Goal: Information Seeking & Learning: Find specific fact

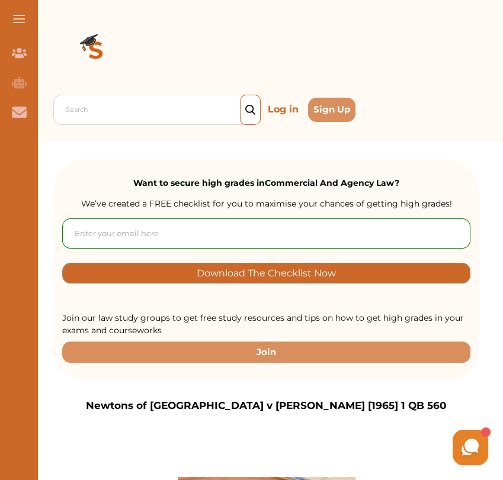
click at [168, 93] on div at bounding box center [266, 51] width 426 height 85
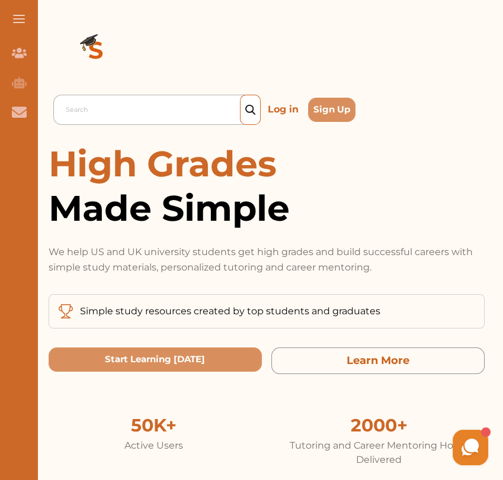
click at [116, 121] on div "Search" at bounding box center [156, 110] width 207 height 30
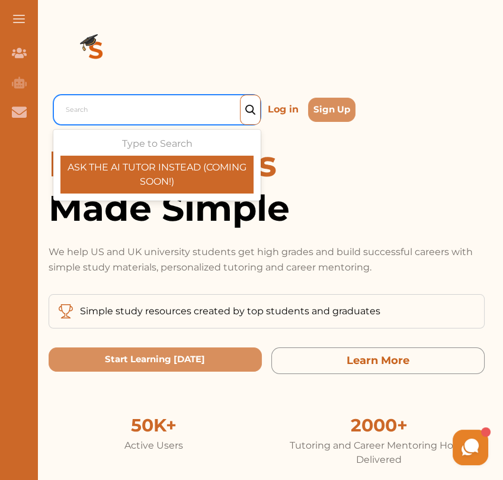
paste input "Newtons of Wembley v Williams (1965)"
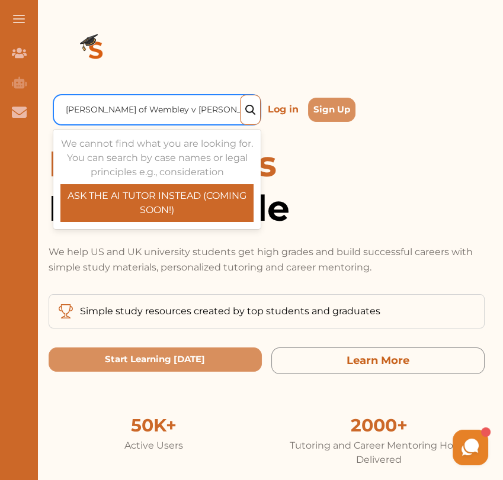
type input "Newtons of Wembley v Williams (1965)"
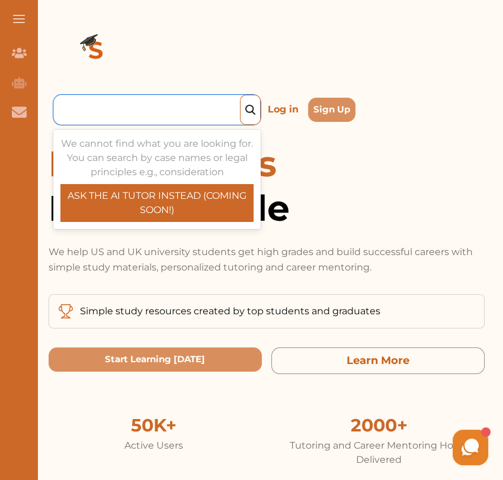
click at [345, 200] on span "Made Simple" at bounding box center [267, 208] width 436 height 44
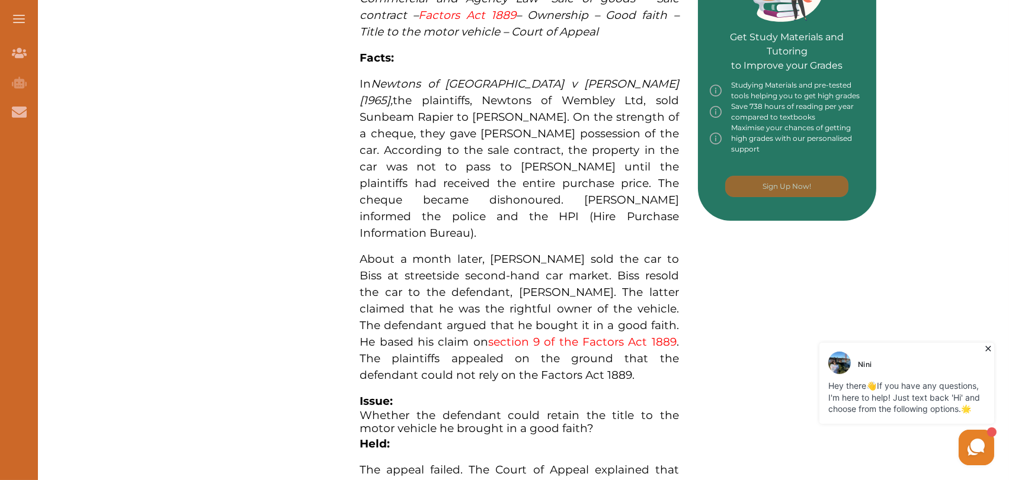
scroll to position [592, 0]
drag, startPoint x: 441, startPoint y: 230, endPoint x: 488, endPoint y: 238, distance: 47.4
click at [488, 253] on span "About a month later, Andrew sold the car to Biss at streetside second-hand car …" at bounding box center [519, 318] width 319 height 130
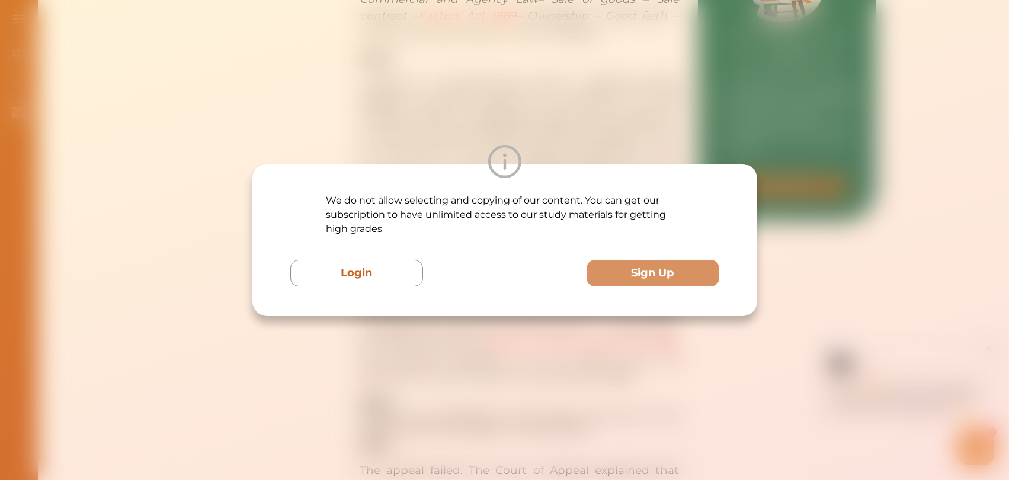
click at [488, 238] on div "We do not allow selecting and copying of our content. You can get our subscript…" at bounding box center [504, 240] width 429 height 93
click at [572, 134] on div "We do not allow selecting and copying of our content. You can get our subscript…" at bounding box center [504, 240] width 1009 height 480
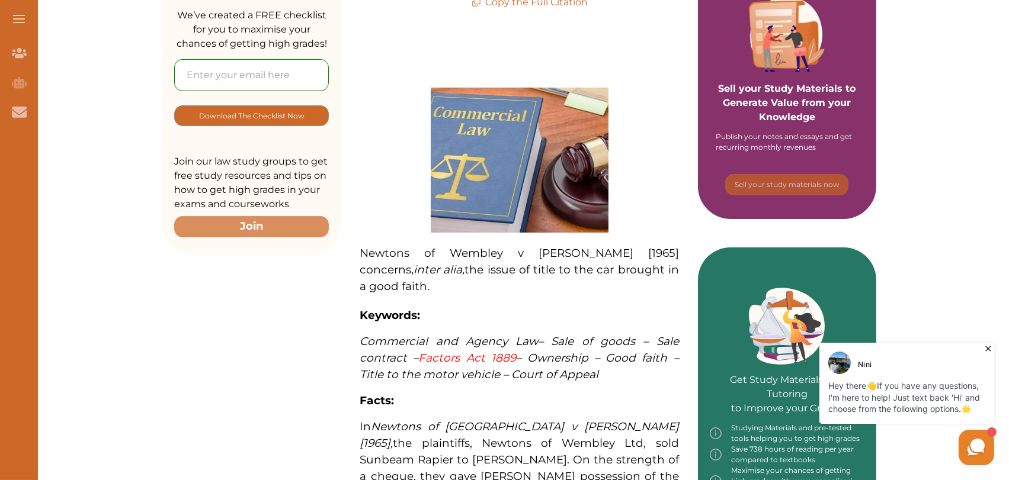
scroll to position [0, 0]
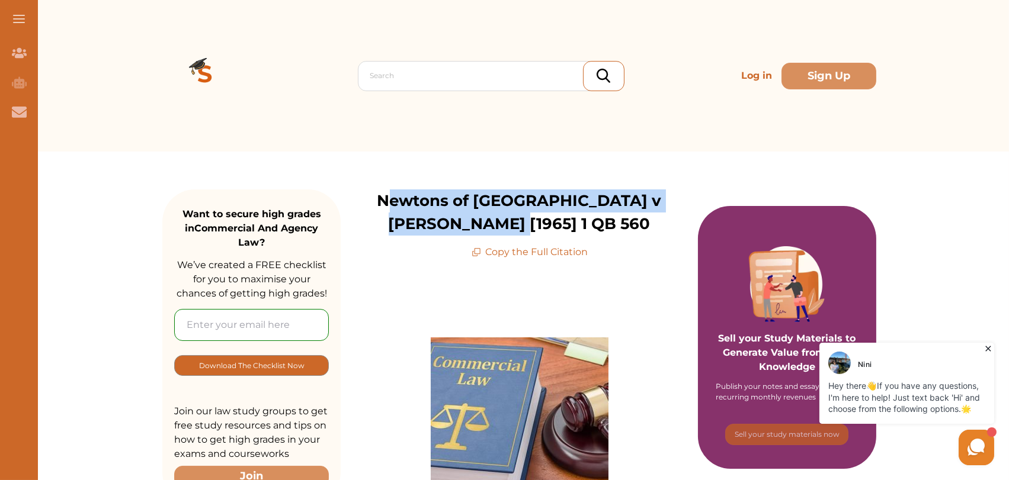
drag, startPoint x: 359, startPoint y: 203, endPoint x: 537, endPoint y: 220, distance: 179.2
click at [537, 220] on p "Newtons of [GEOGRAPHIC_DATA] v [PERSON_NAME] [1965] 1 QB 560" at bounding box center [519, 213] width 357 height 46
click at [405, 205] on p "Newtons of [GEOGRAPHIC_DATA] v [PERSON_NAME] [1965] 1 QB 560" at bounding box center [519, 213] width 357 height 46
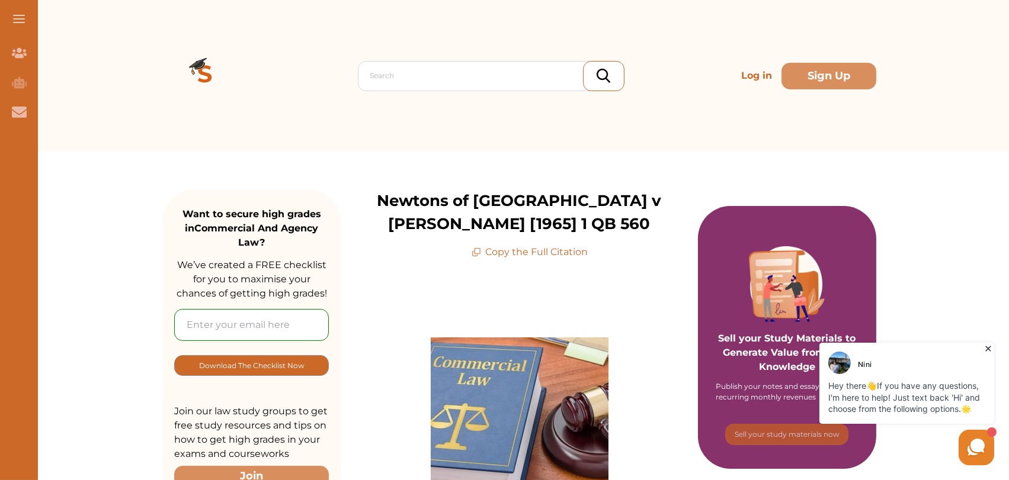
click at [499, 246] on p "Copy the Full Citation" at bounding box center [530, 252] width 117 height 14
